Goal: Information Seeking & Learning: Compare options

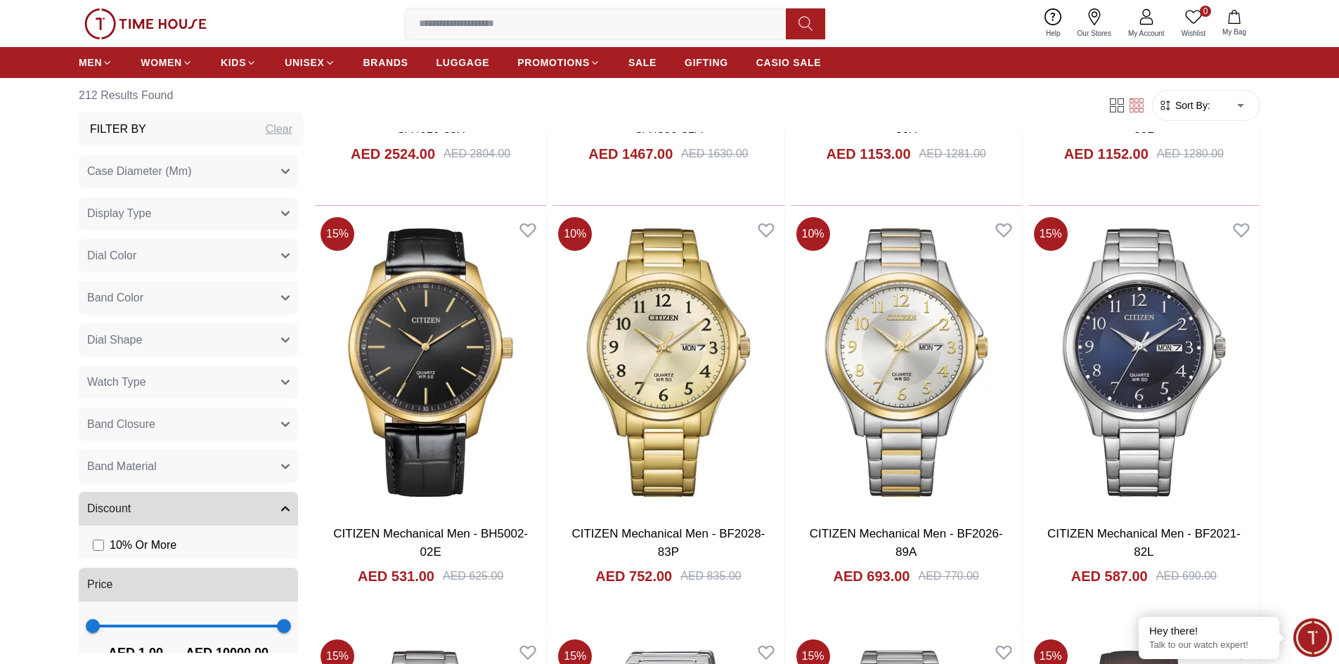
scroll to position [1867, 0]
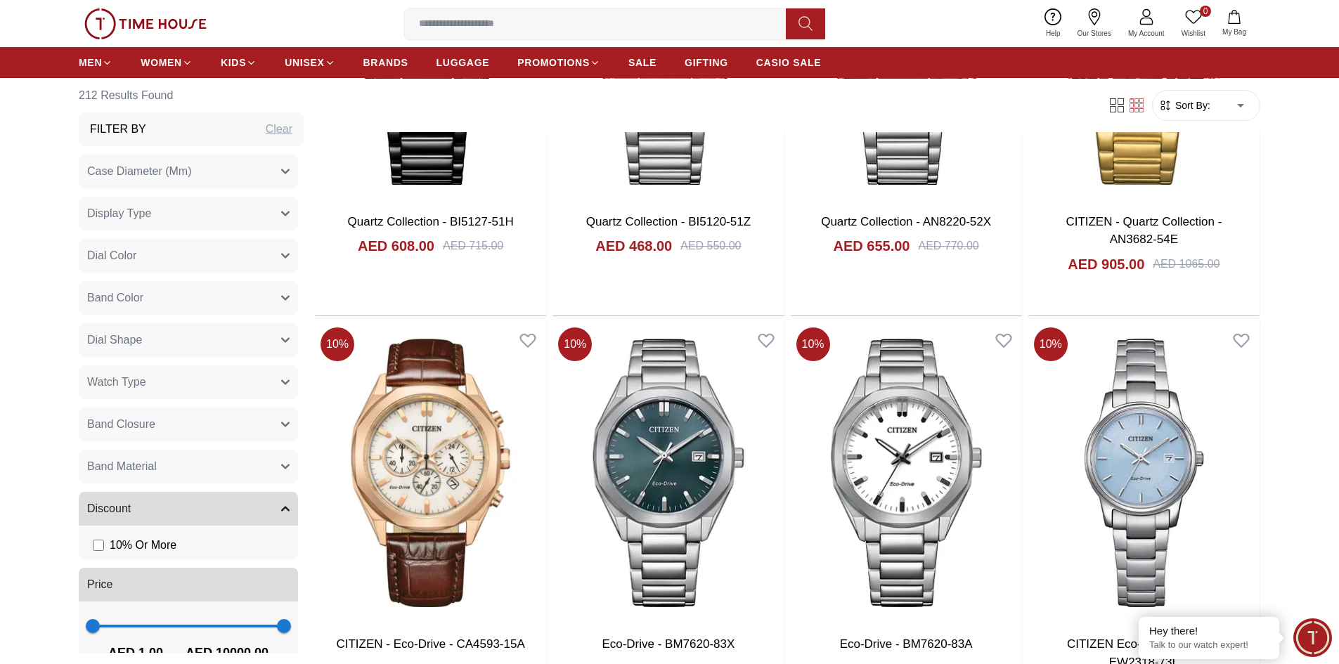
scroll to position [4271, 0]
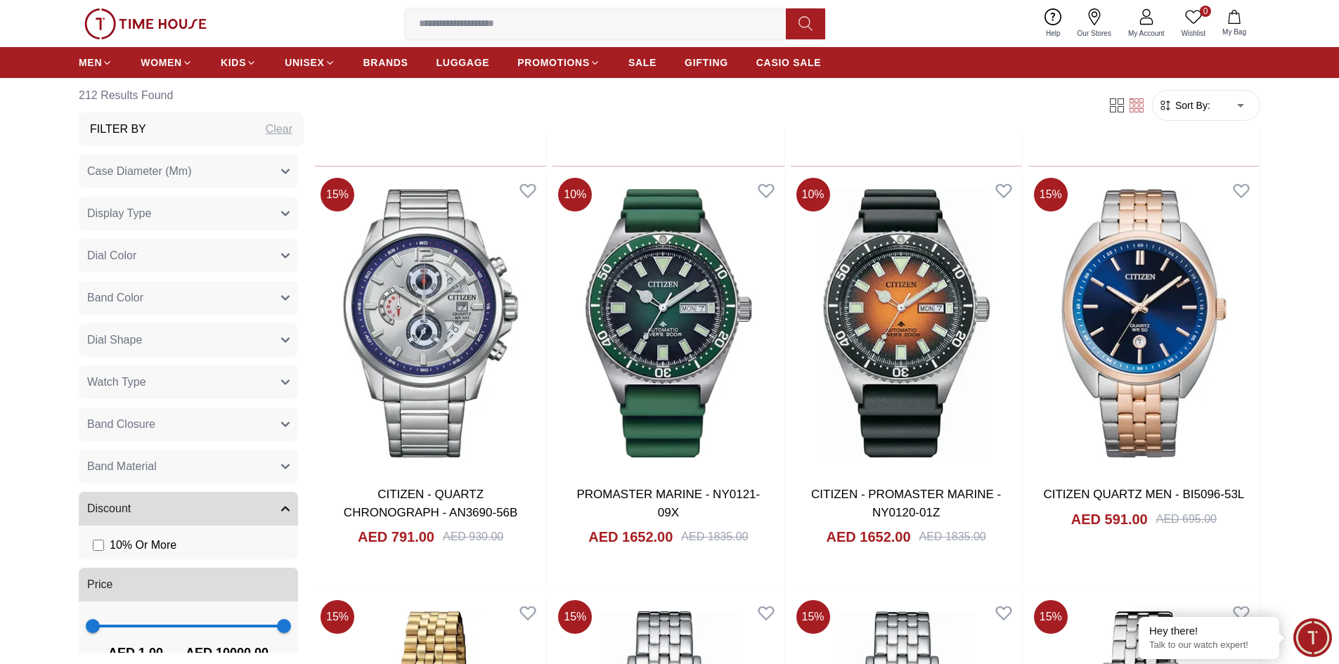
scroll to position [5962, 0]
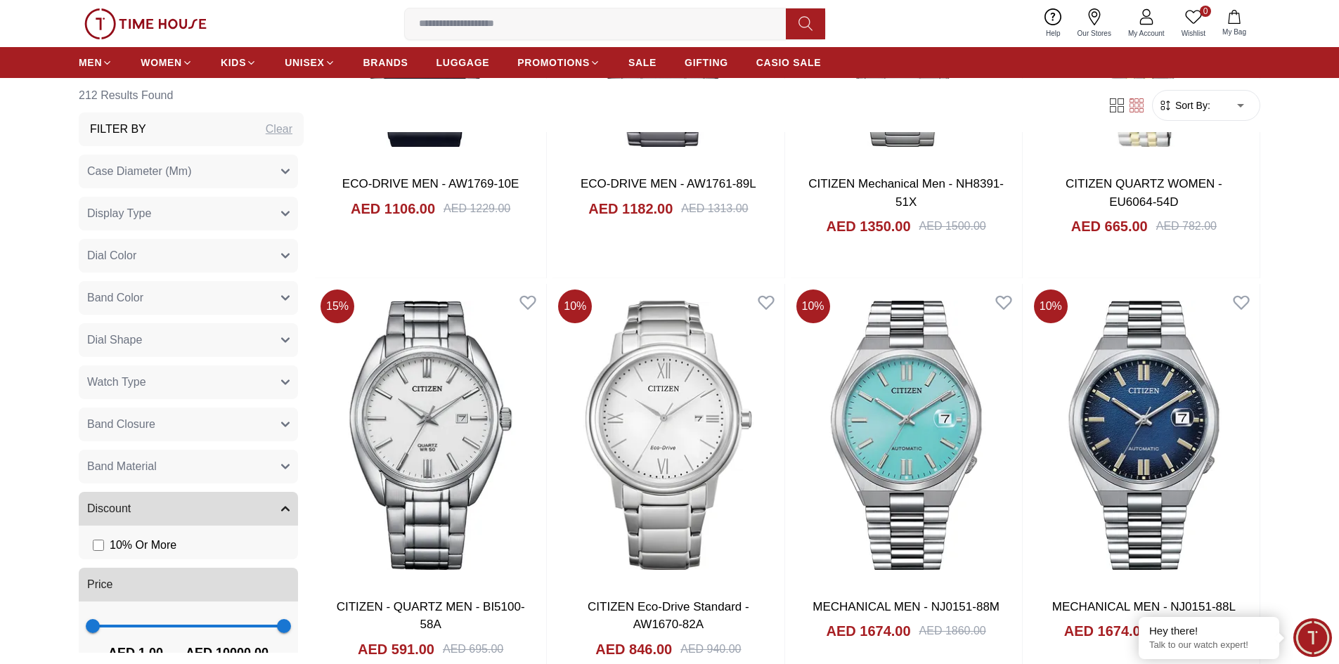
scroll to position [8553, 0]
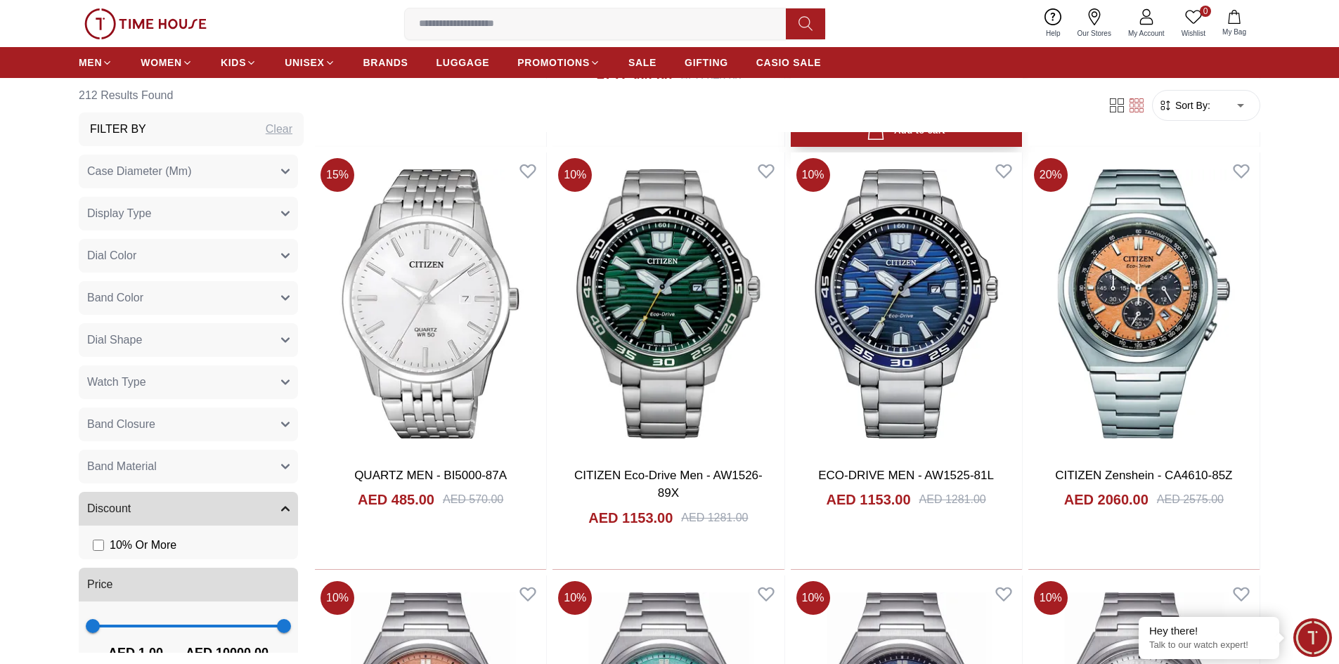
scroll to position [10824, 0]
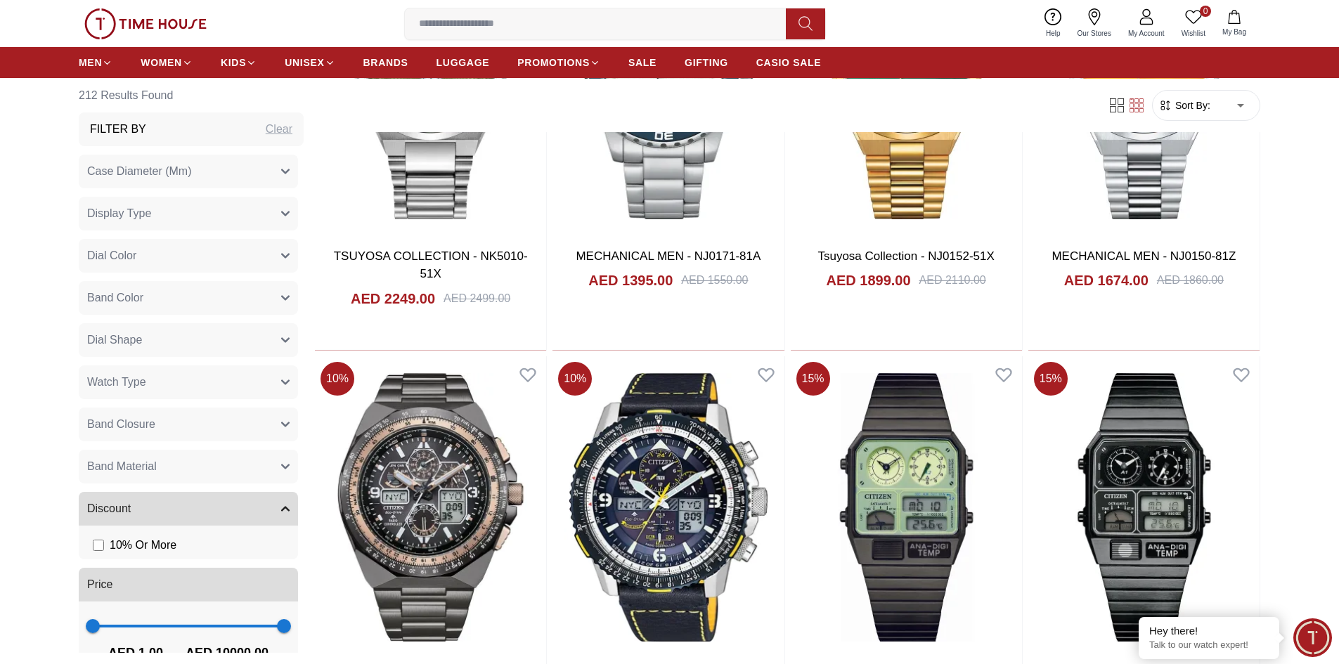
scroll to position [12699, 0]
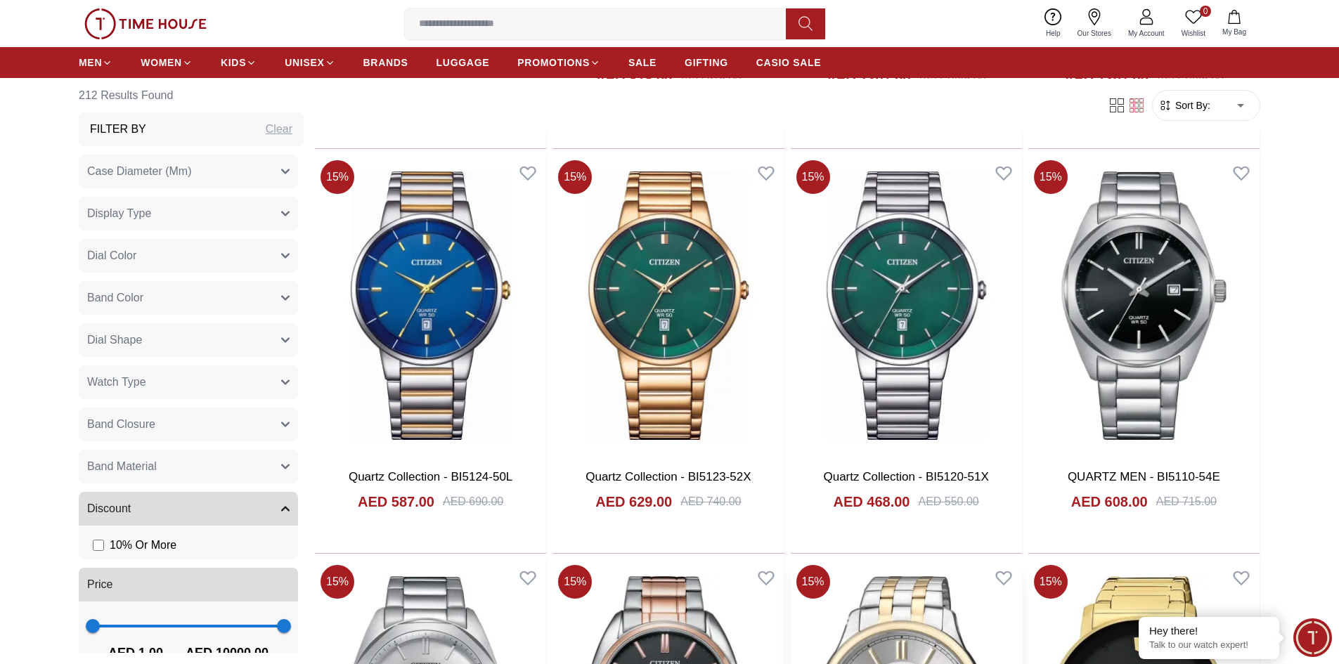
scroll to position [14574, 0]
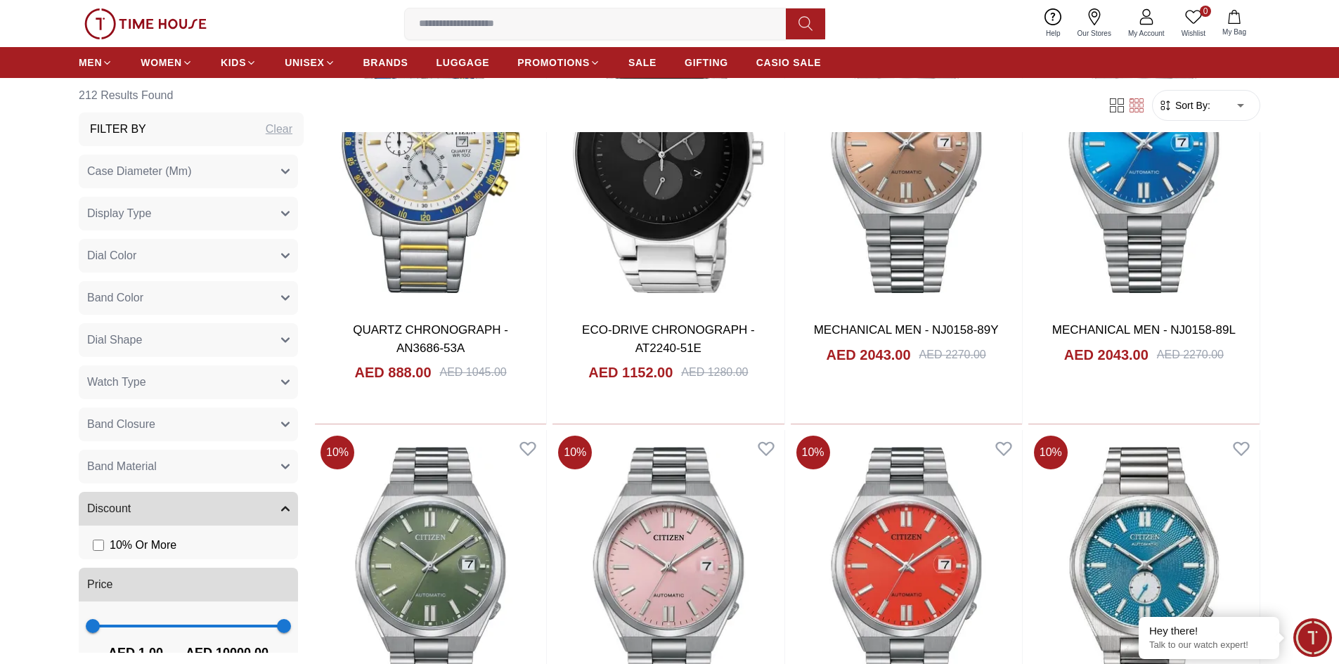
scroll to position [16782, 0]
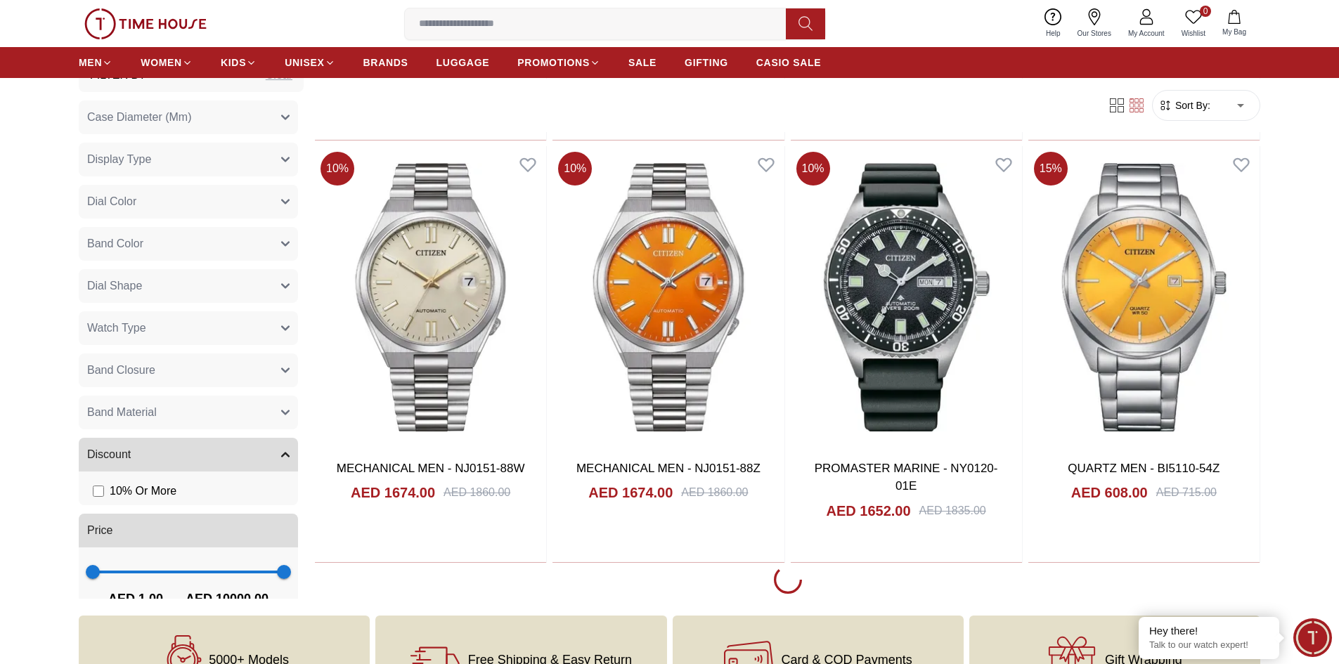
scroll to position [17251, 0]
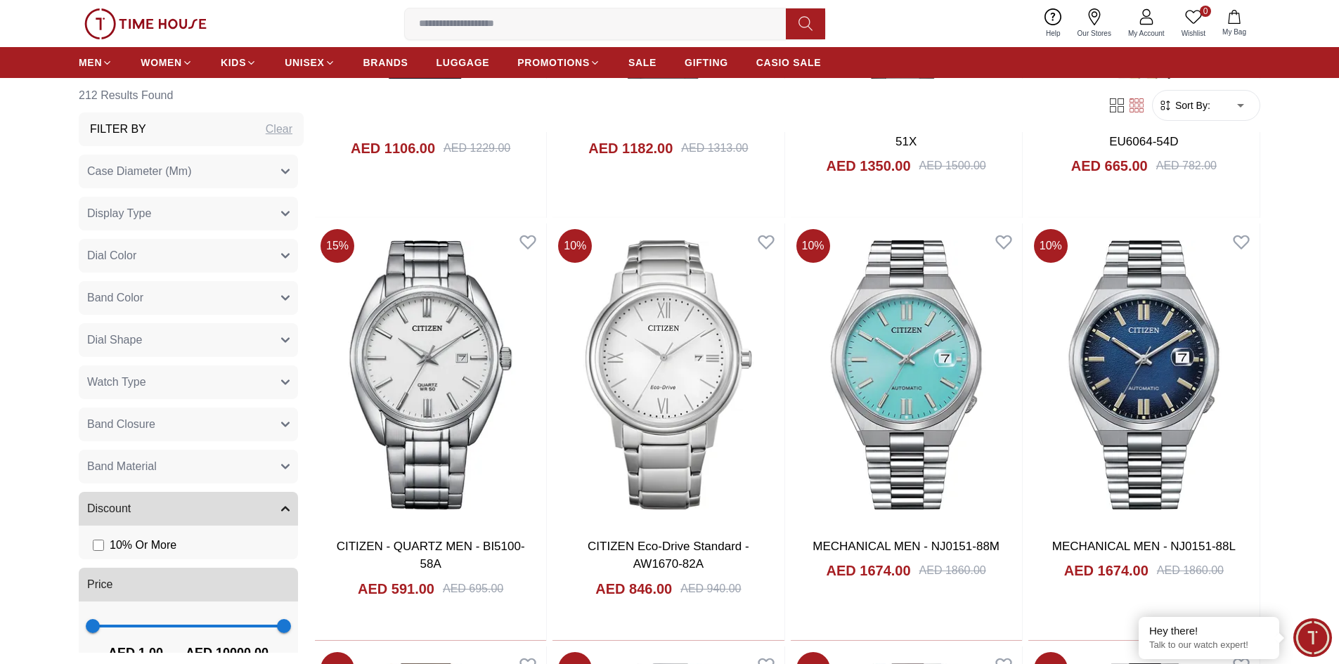
scroll to position [8544, 0]
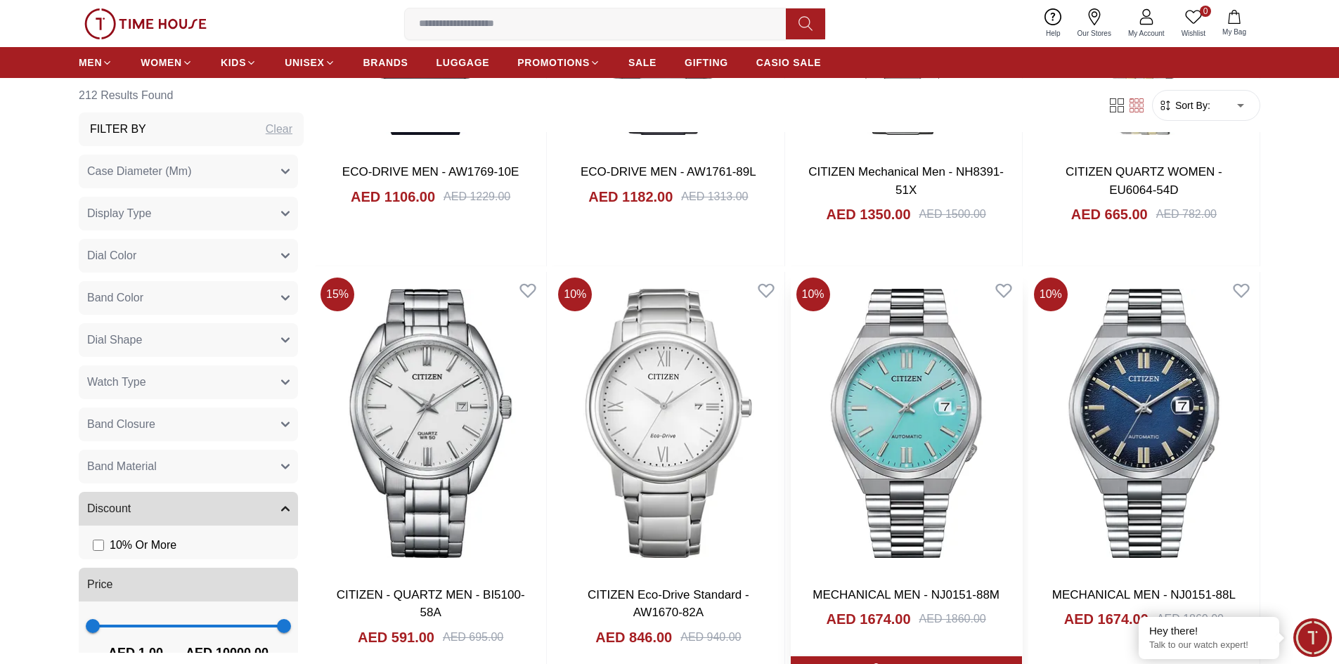
click at [923, 409] on img at bounding box center [906, 423] width 231 height 302
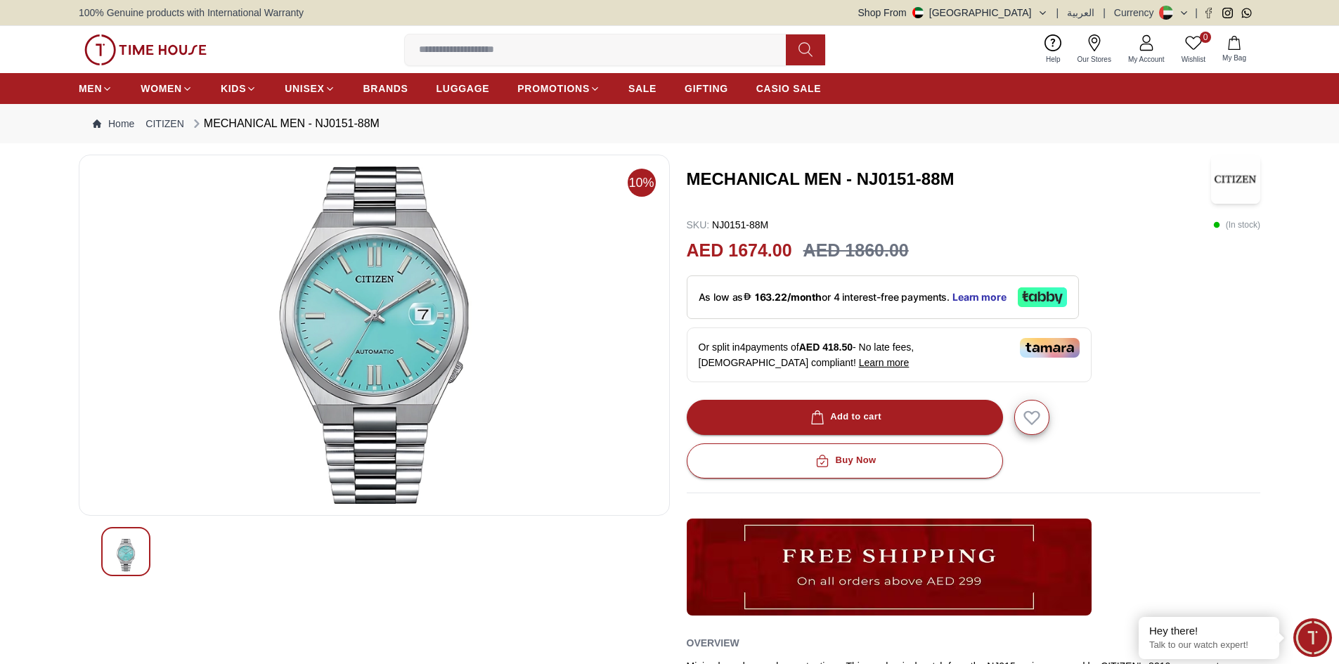
click at [115, 551] on img at bounding box center [125, 555] width 25 height 32
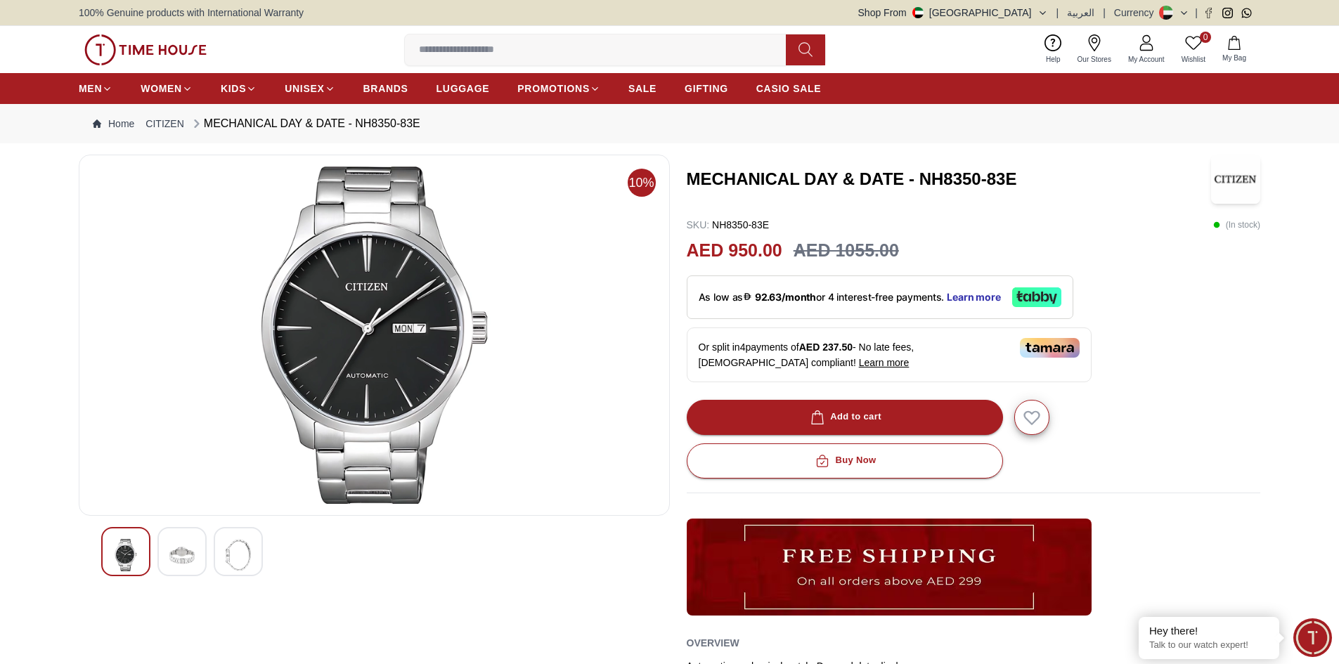
click at [195, 552] on div at bounding box center [181, 551] width 49 height 49
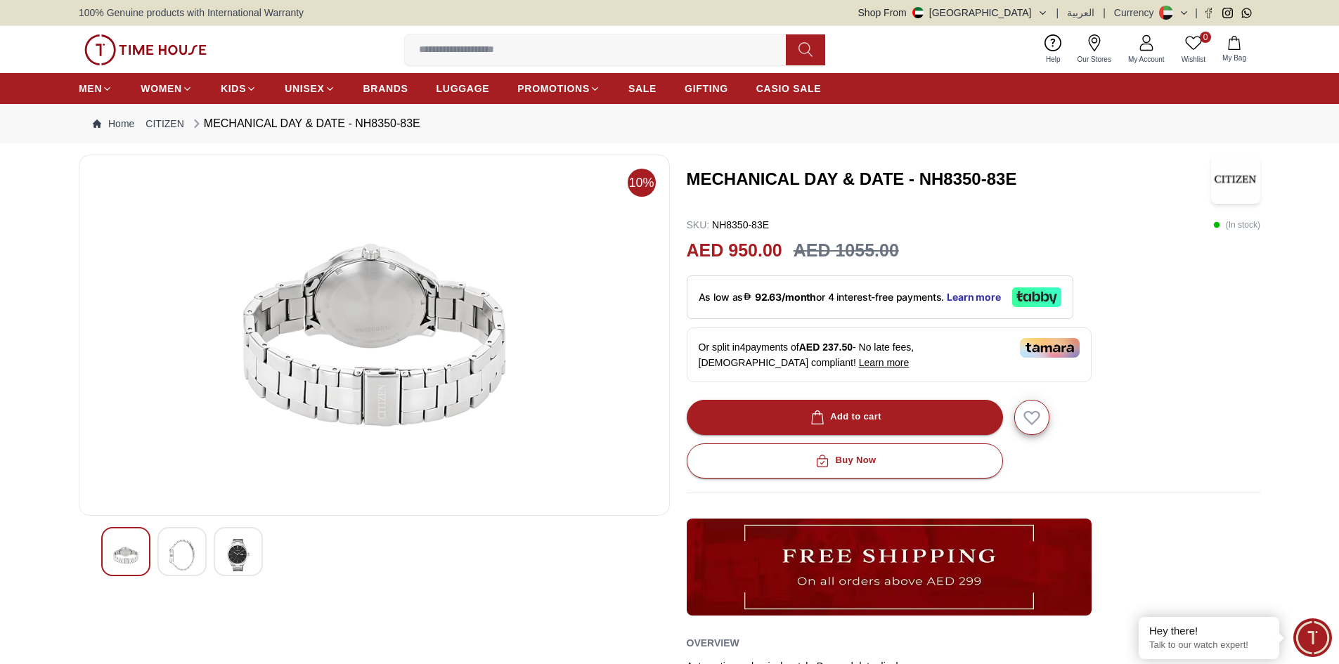
click at [242, 548] on img at bounding box center [238, 555] width 25 height 32
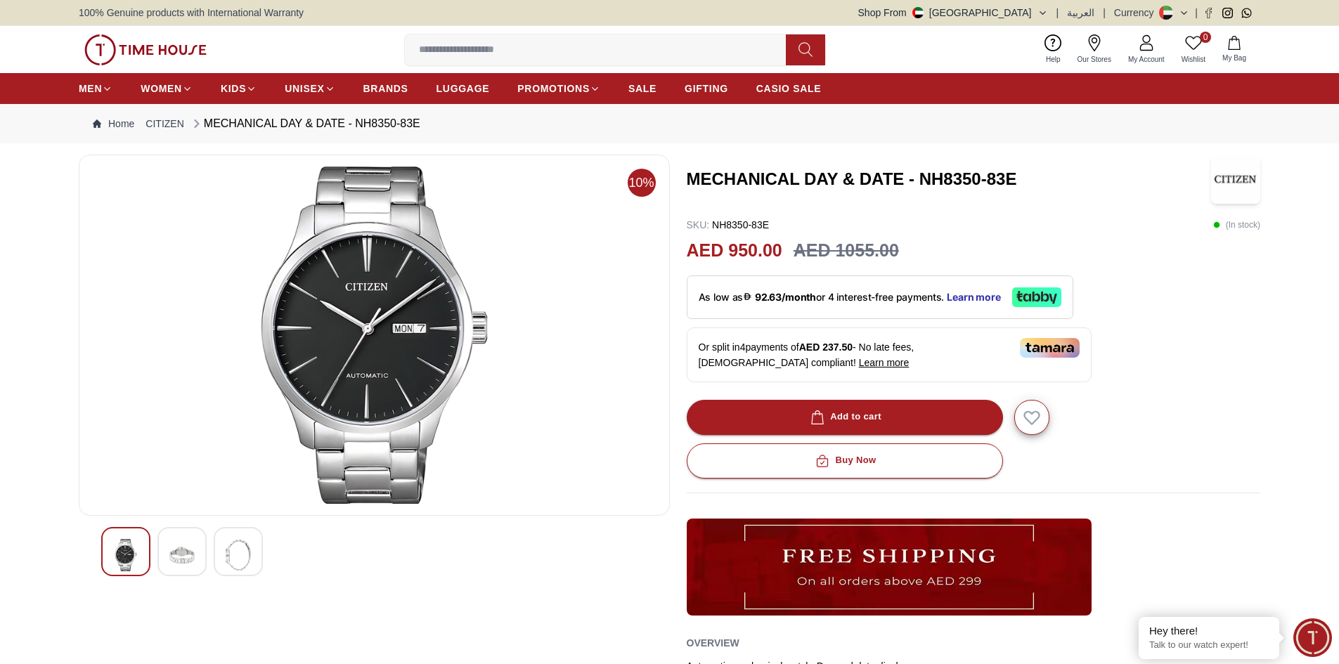
click at [179, 535] on div at bounding box center [181, 551] width 49 height 49
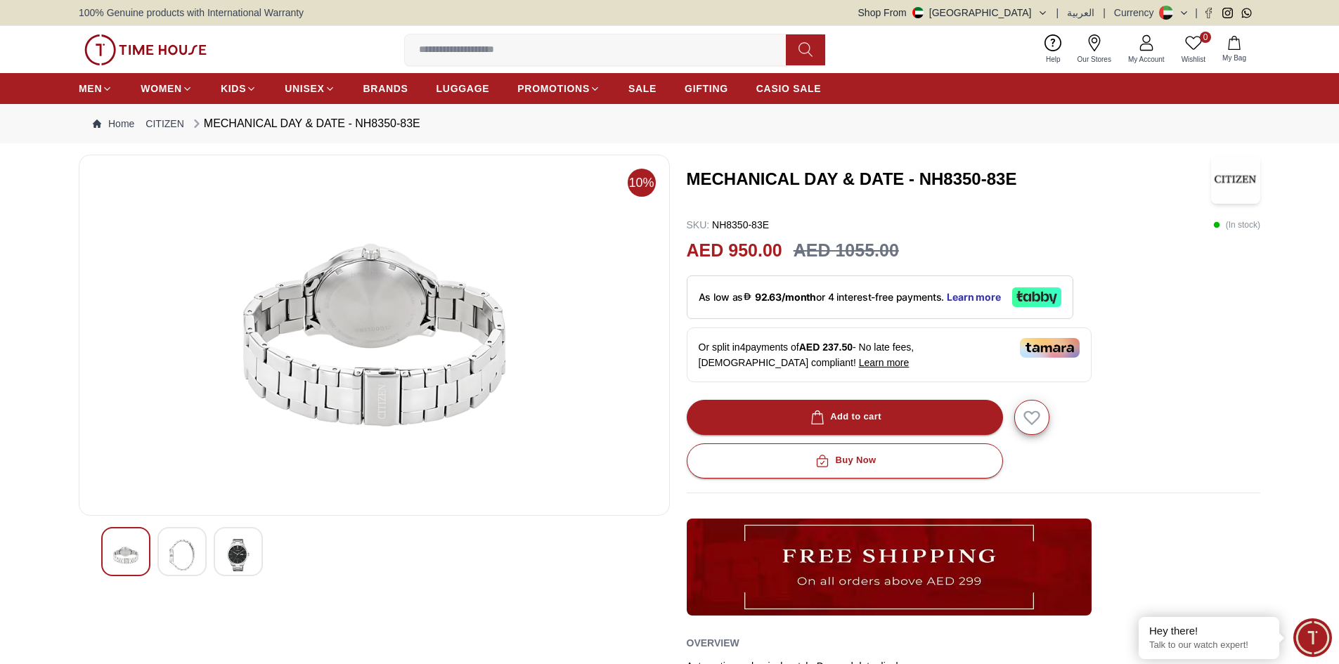
scroll to position [469, 0]
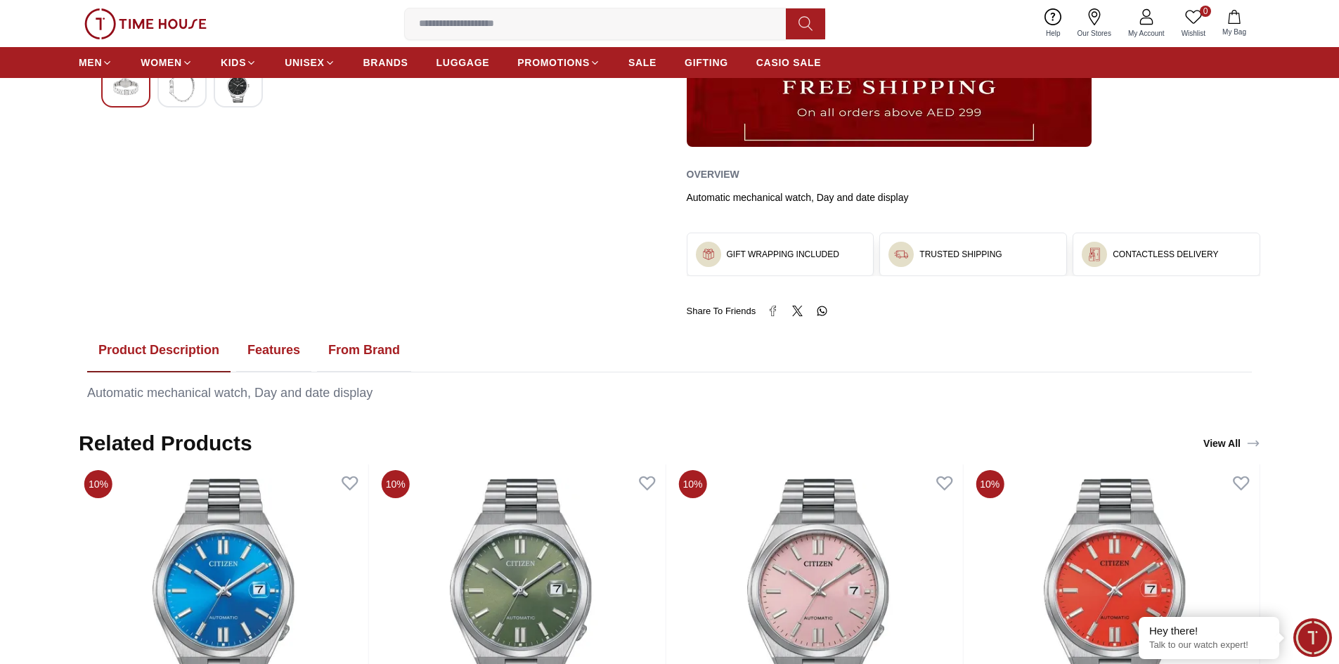
click at [269, 345] on button "Features" at bounding box center [273, 351] width 75 height 44
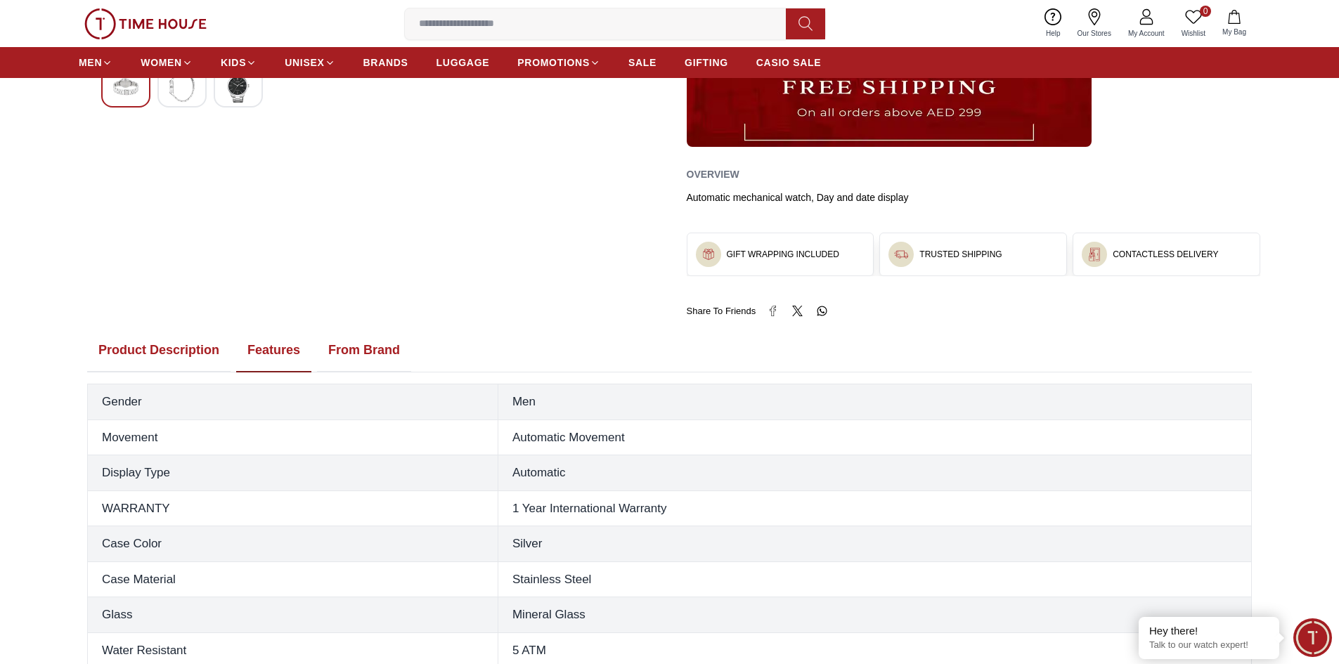
scroll to position [937, 0]
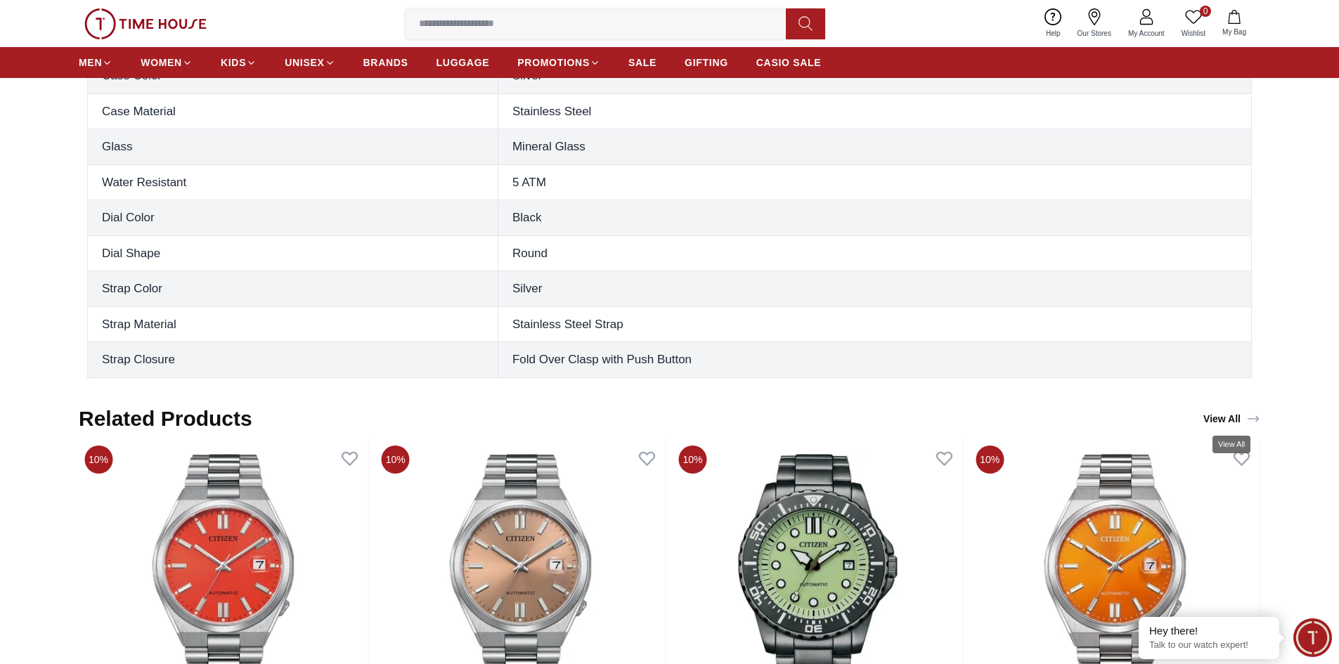
click at [1227, 415] on link "View All" at bounding box center [1232, 419] width 63 height 20
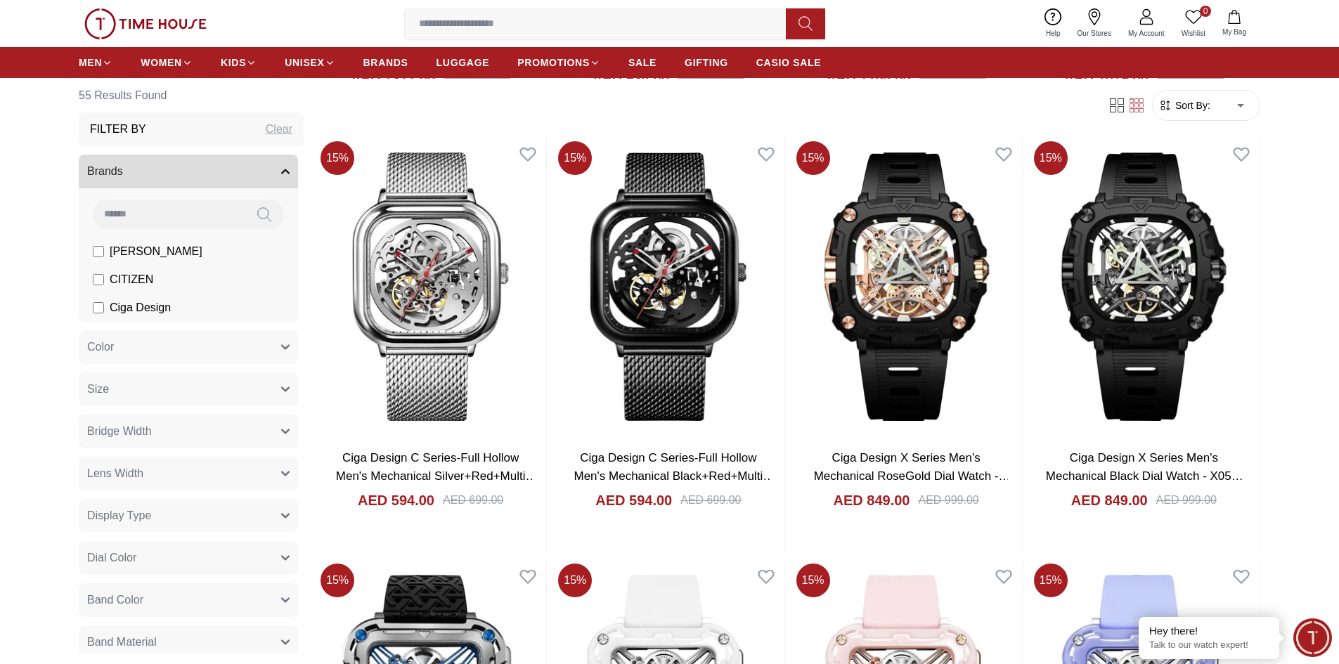
scroll to position [1406, 0]
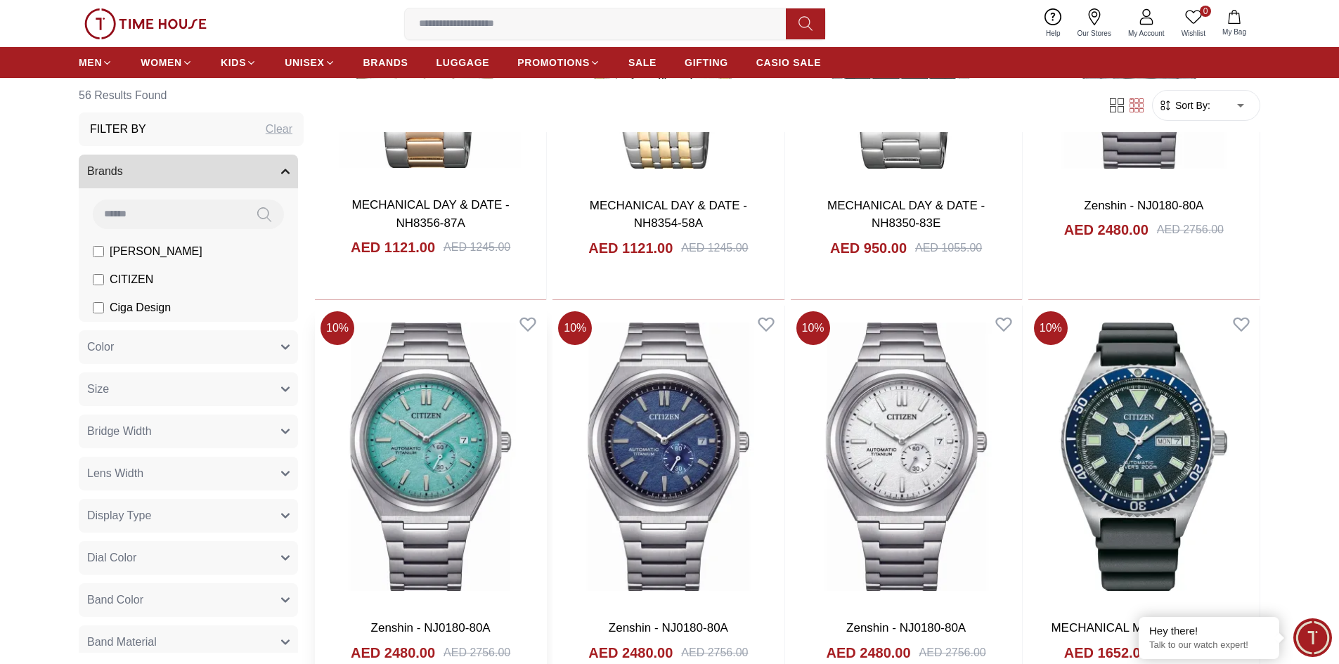
scroll to position [2396, 0]
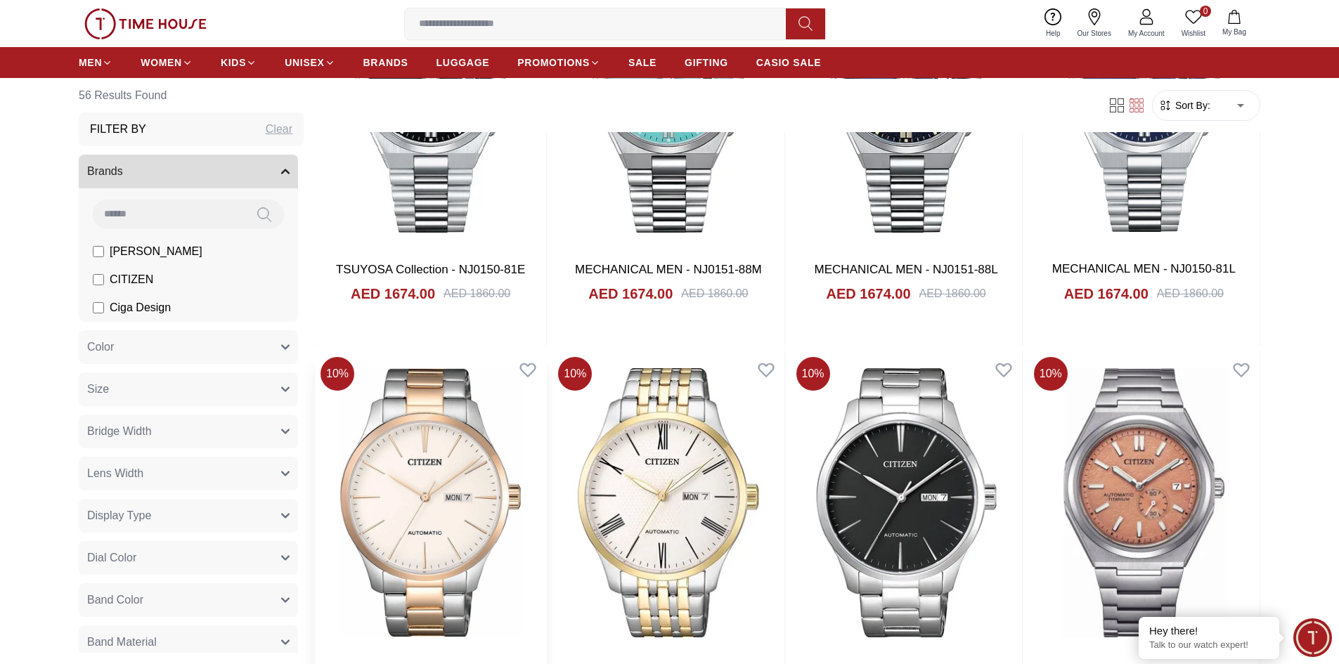
click at [439, 494] on img at bounding box center [430, 503] width 231 height 302
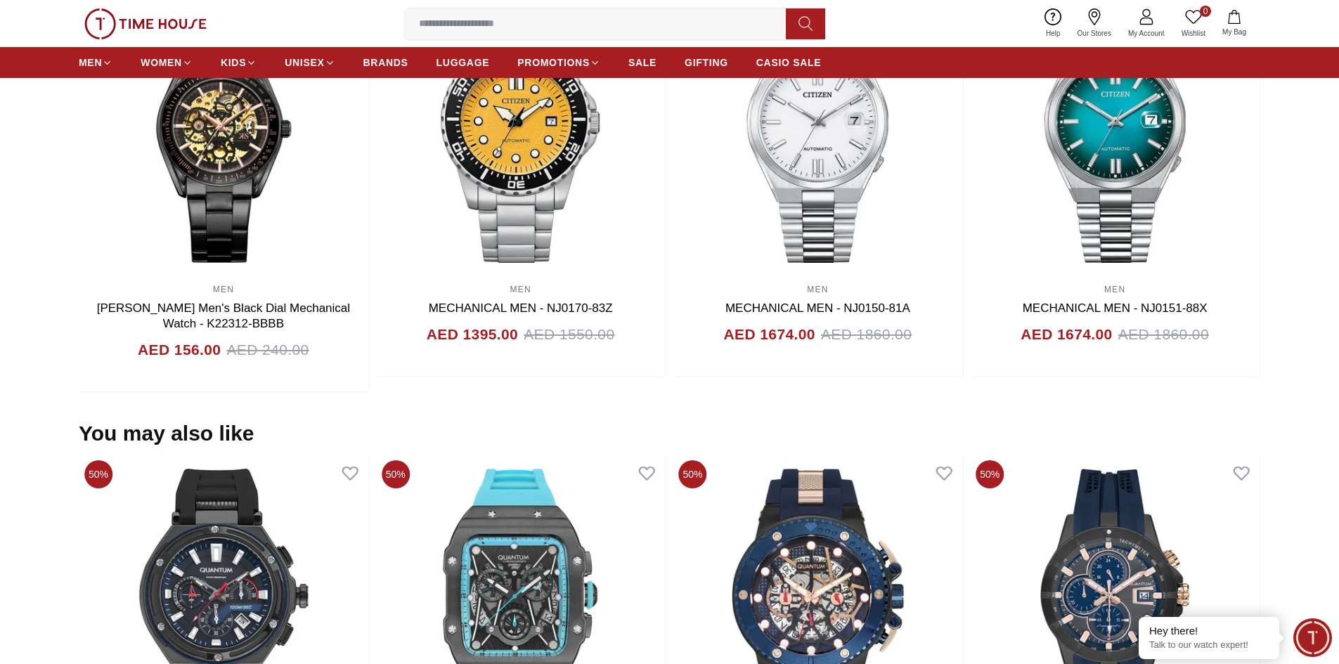
scroll to position [469, 0]
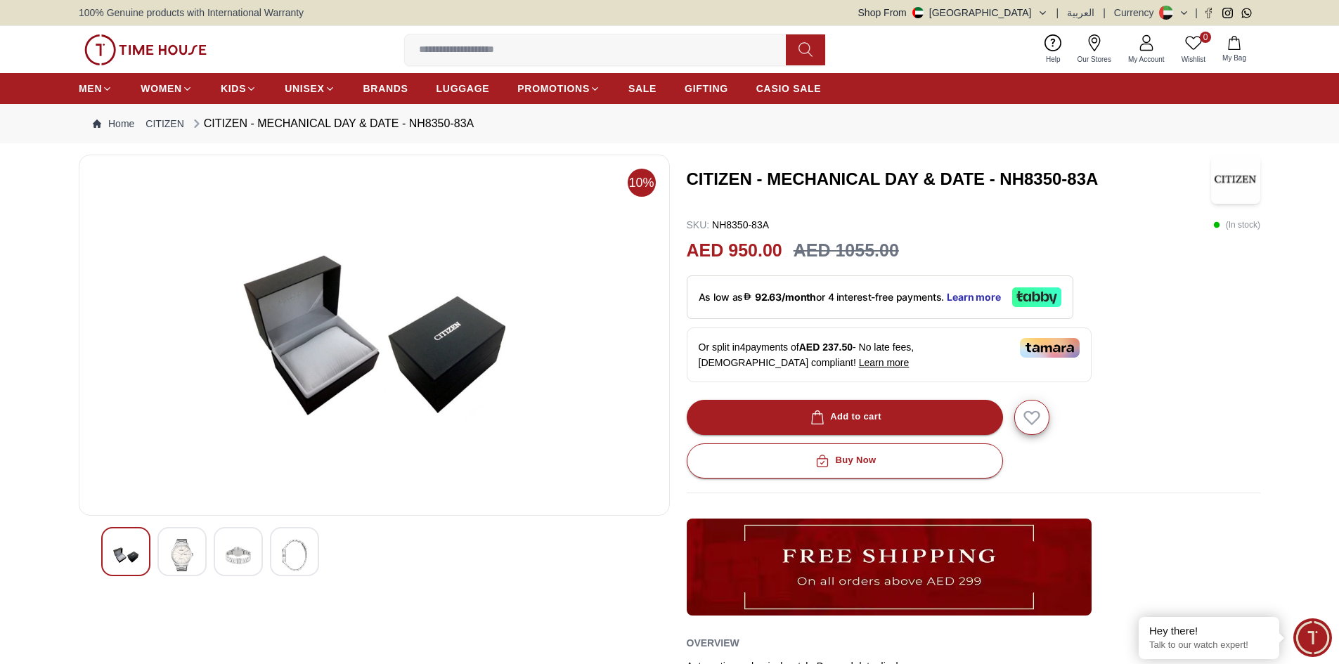
click at [289, 551] on img at bounding box center [294, 555] width 25 height 32
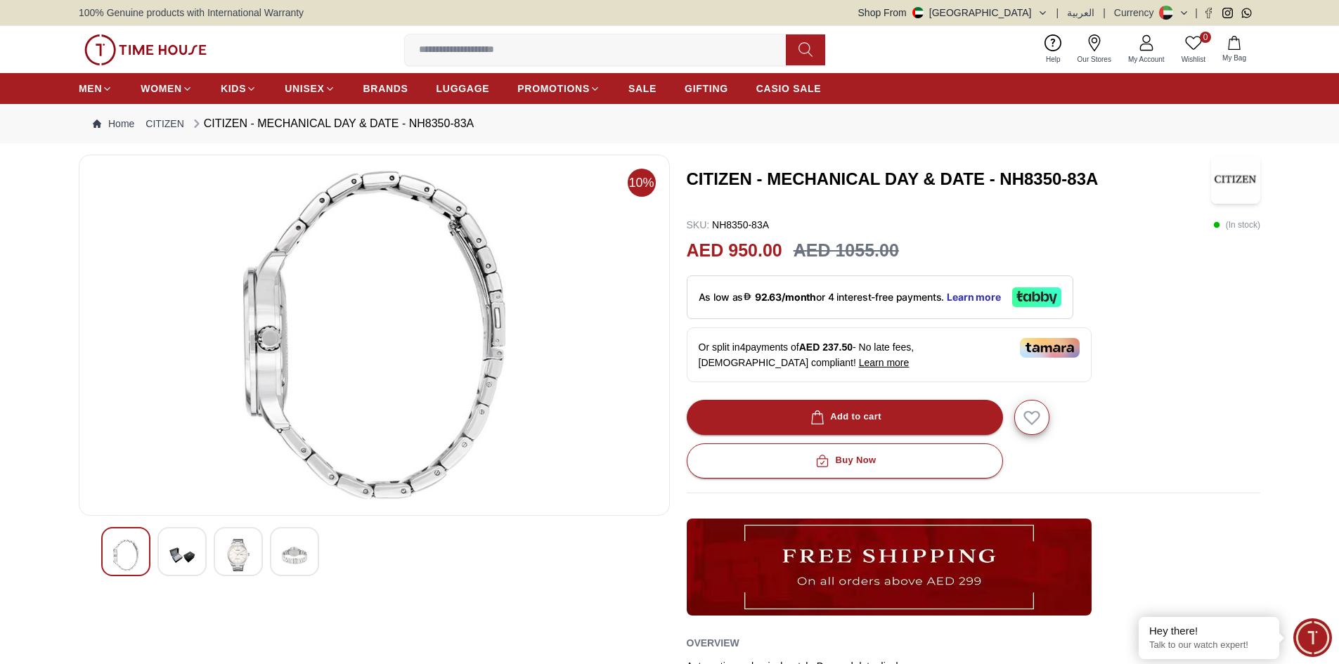
click at [122, 553] on img at bounding box center [125, 555] width 25 height 32
click at [252, 557] on div at bounding box center [238, 551] width 49 height 49
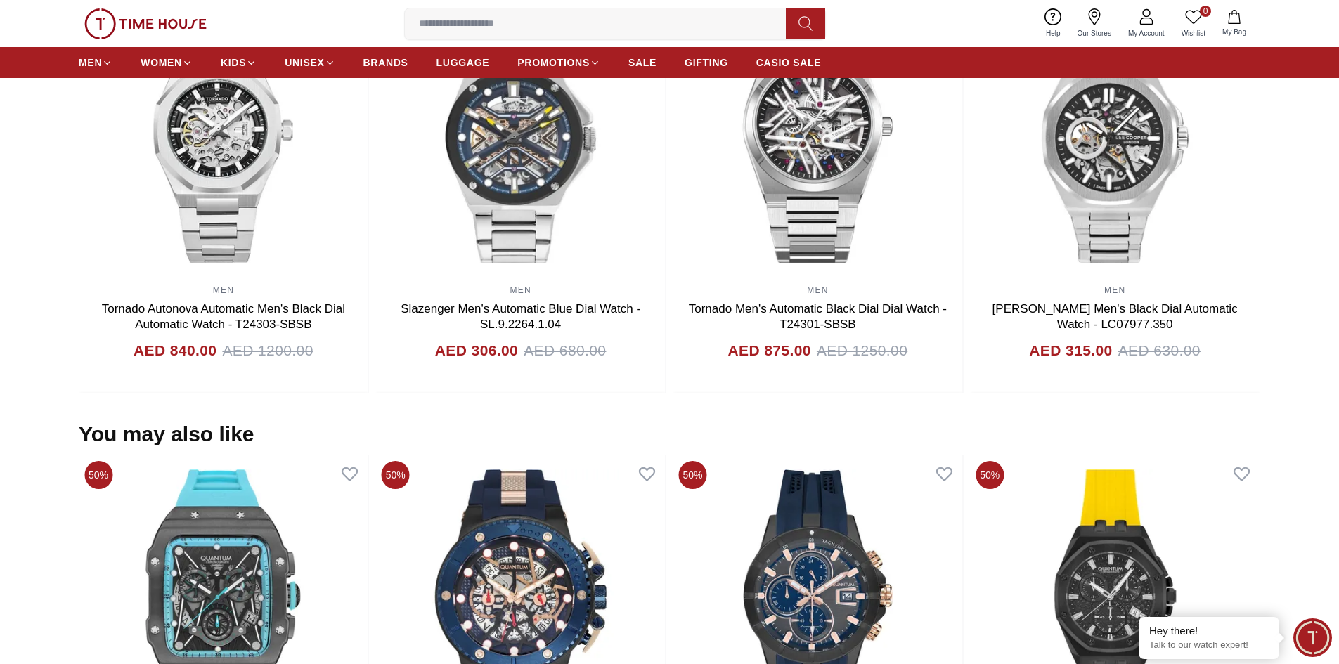
scroll to position [1406, 0]
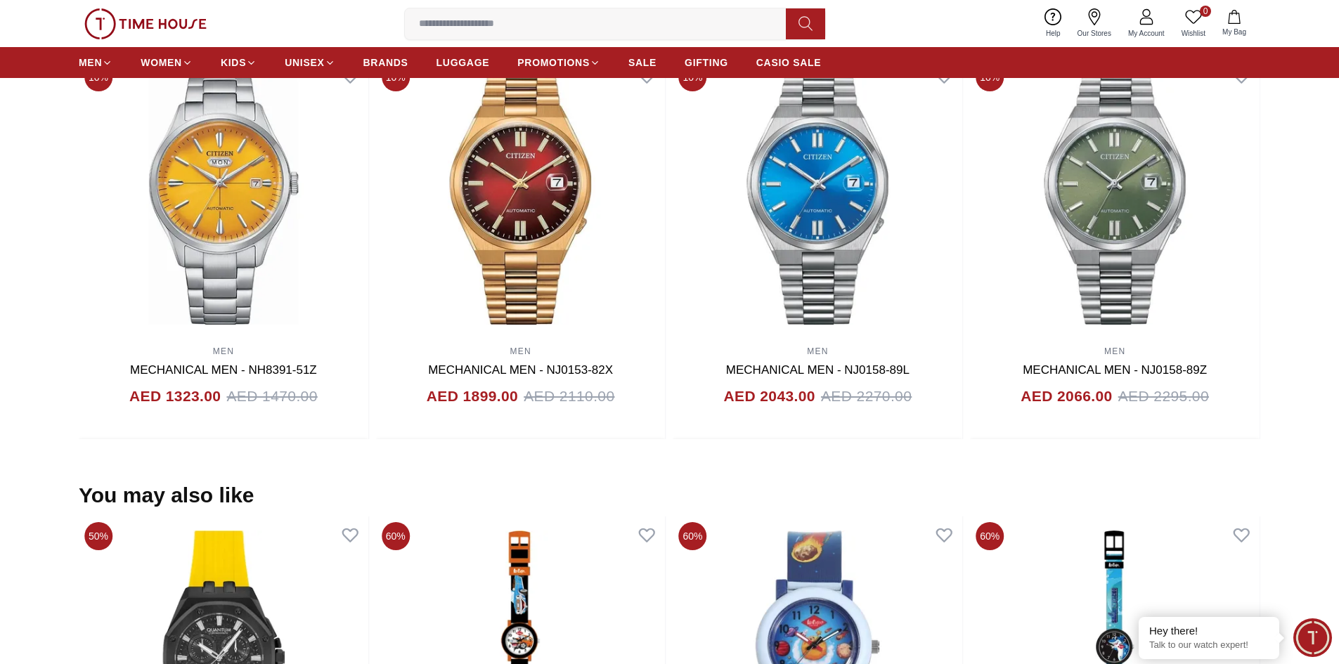
scroll to position [469, 0]
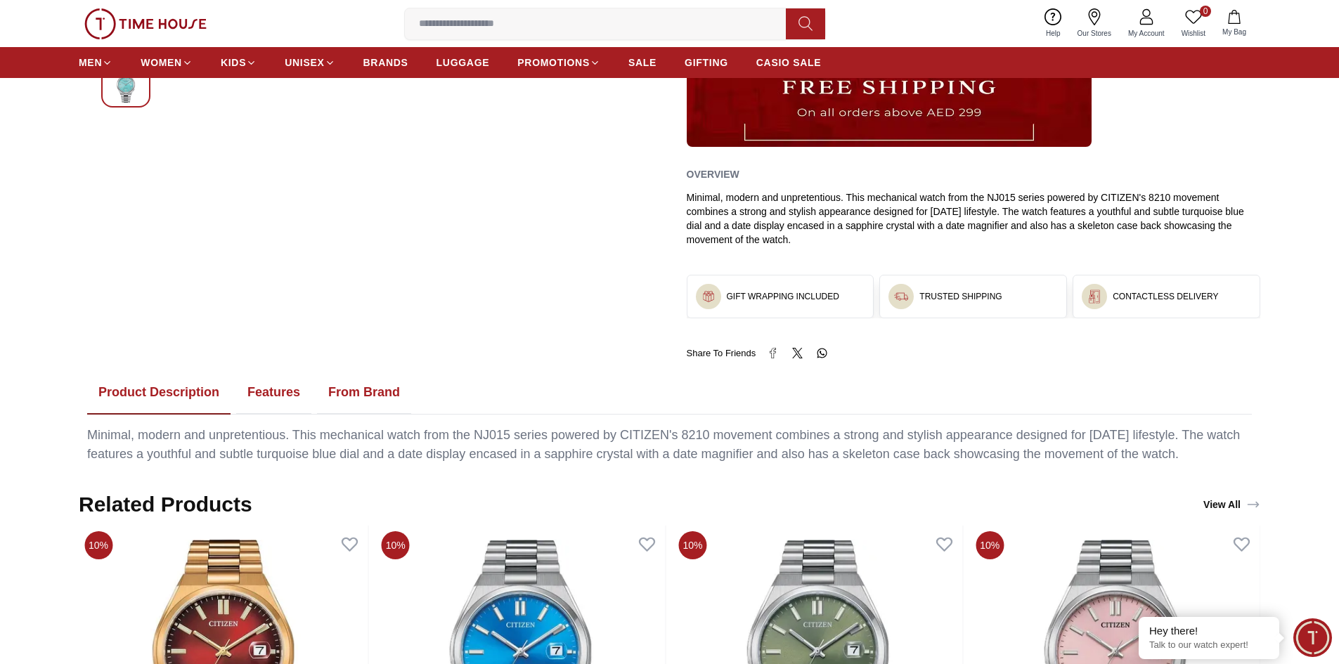
click at [273, 387] on button "Features" at bounding box center [273, 393] width 75 height 44
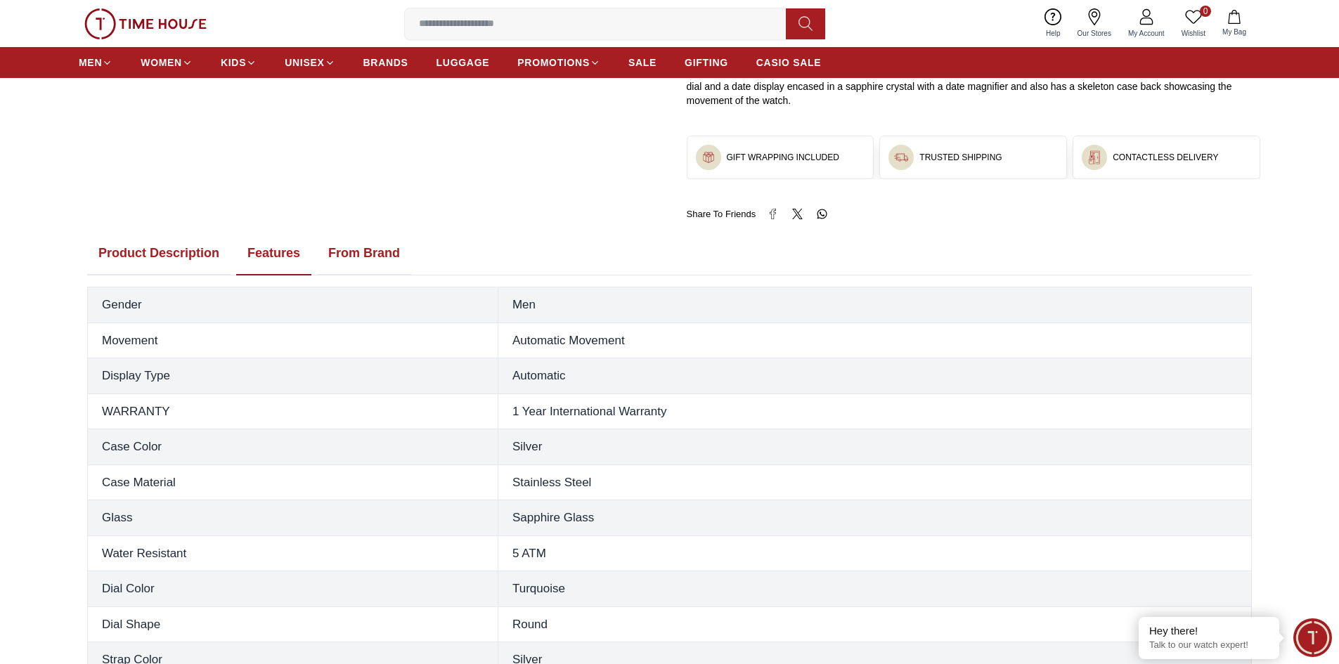
scroll to position [586, 0]
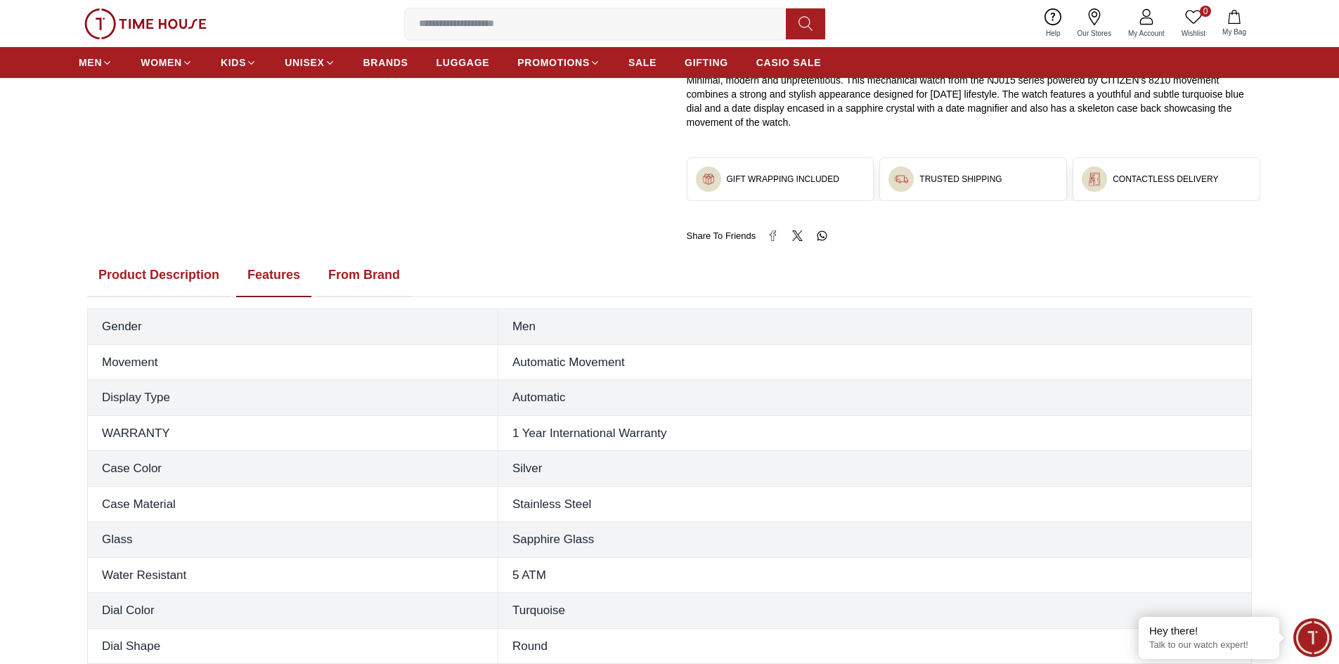
click at [349, 272] on button "From Brand" at bounding box center [364, 276] width 94 height 44
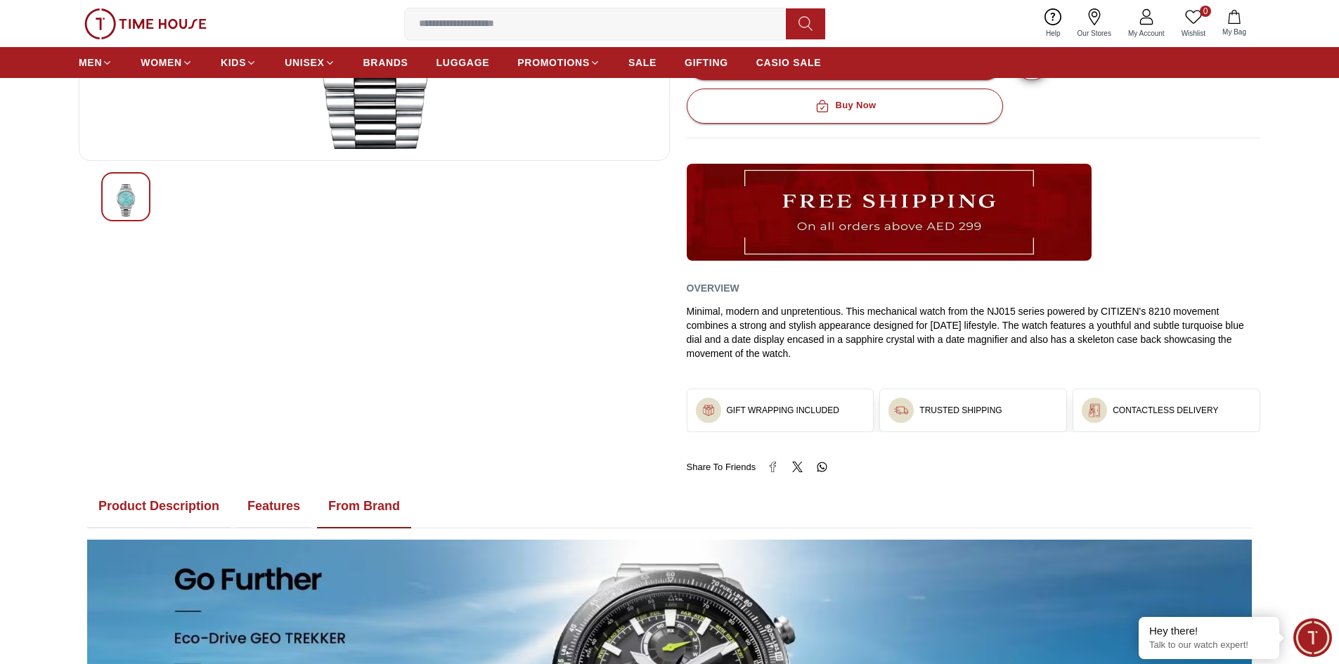
scroll to position [0, 0]
